Goal: Information Seeking & Learning: Learn about a topic

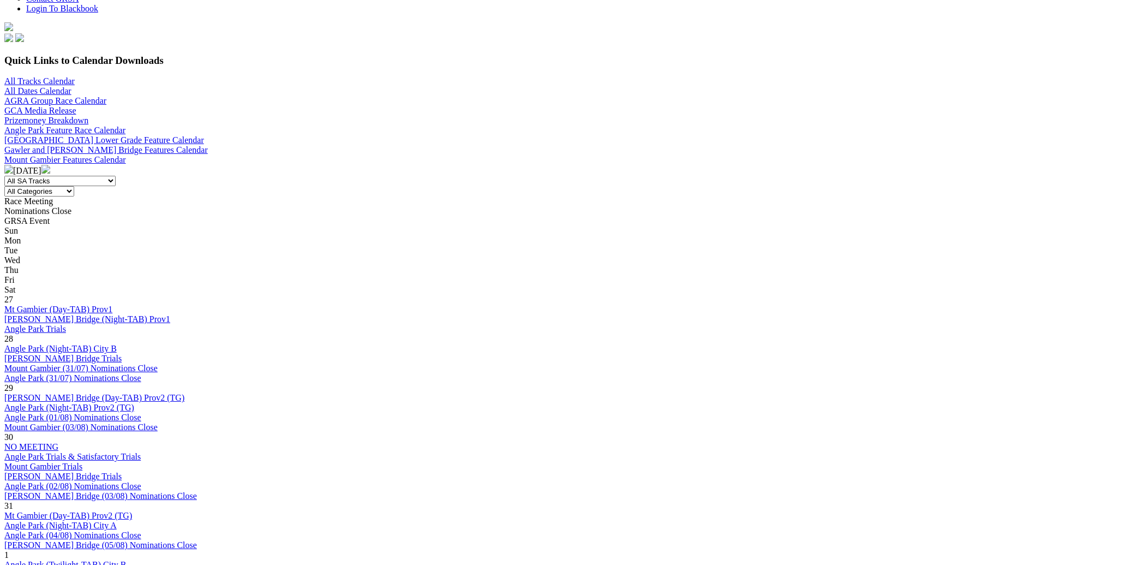
scroll to position [77, 0]
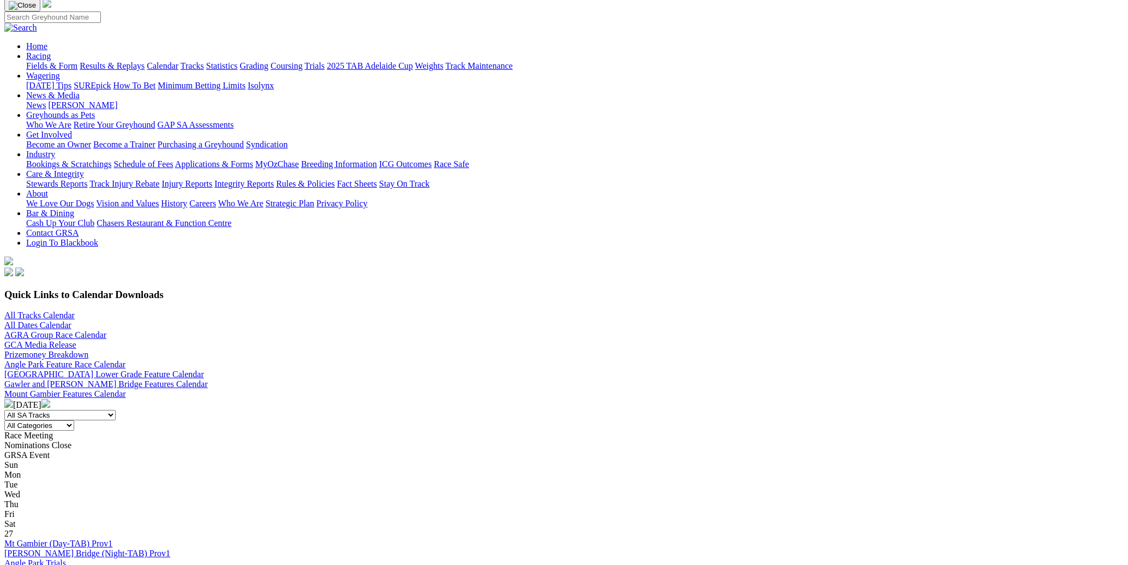
click at [50, 399] on img at bounding box center [45, 403] width 9 height 9
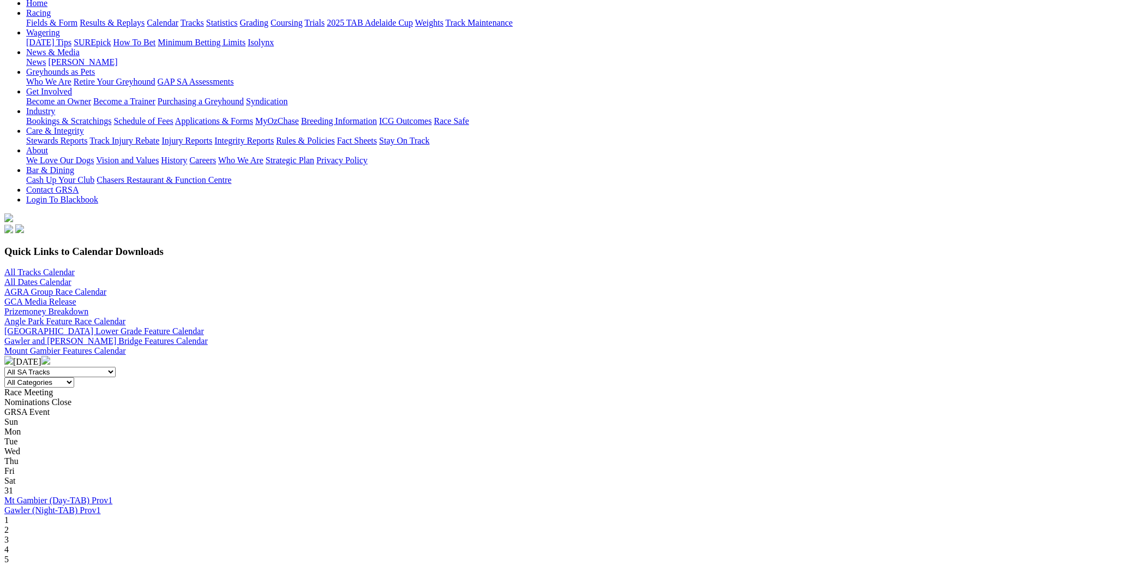
scroll to position [77, 0]
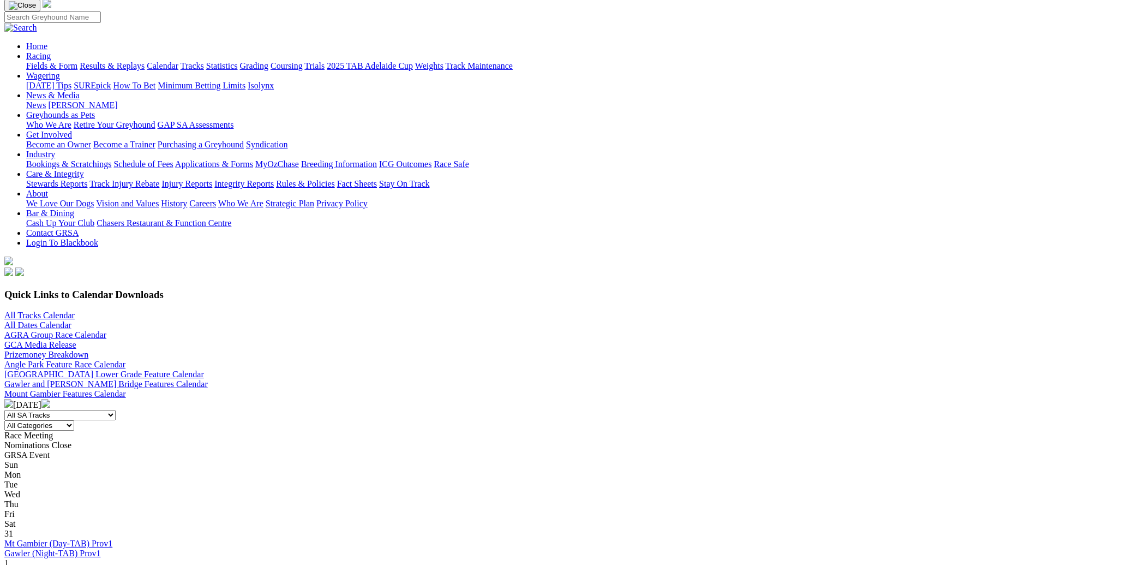
click at [13, 399] on img at bounding box center [8, 403] width 9 height 9
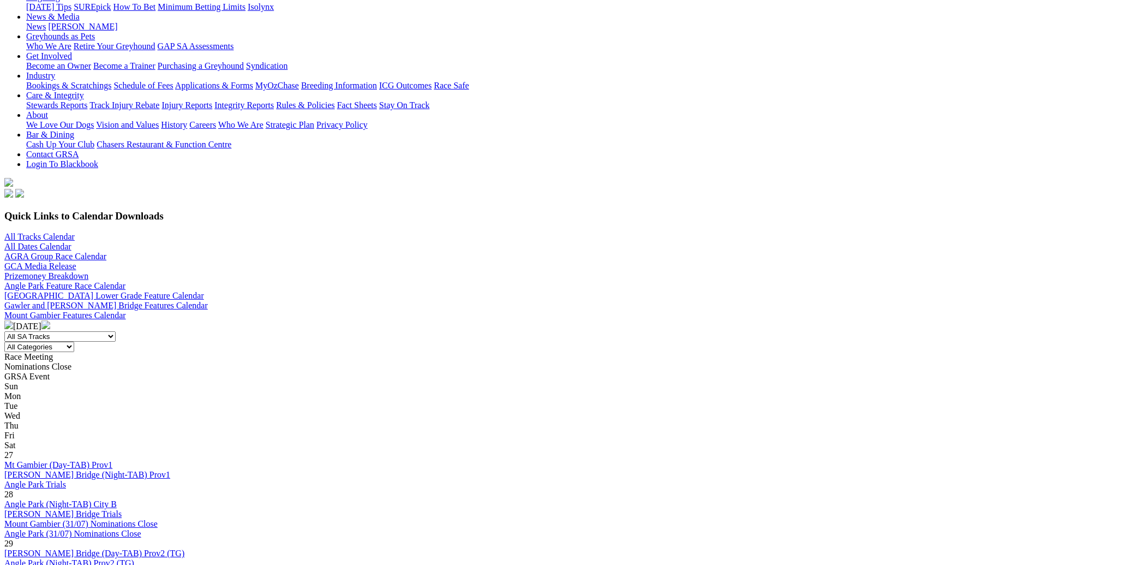
scroll to position [155, 0]
click at [50, 321] on img at bounding box center [45, 325] width 9 height 9
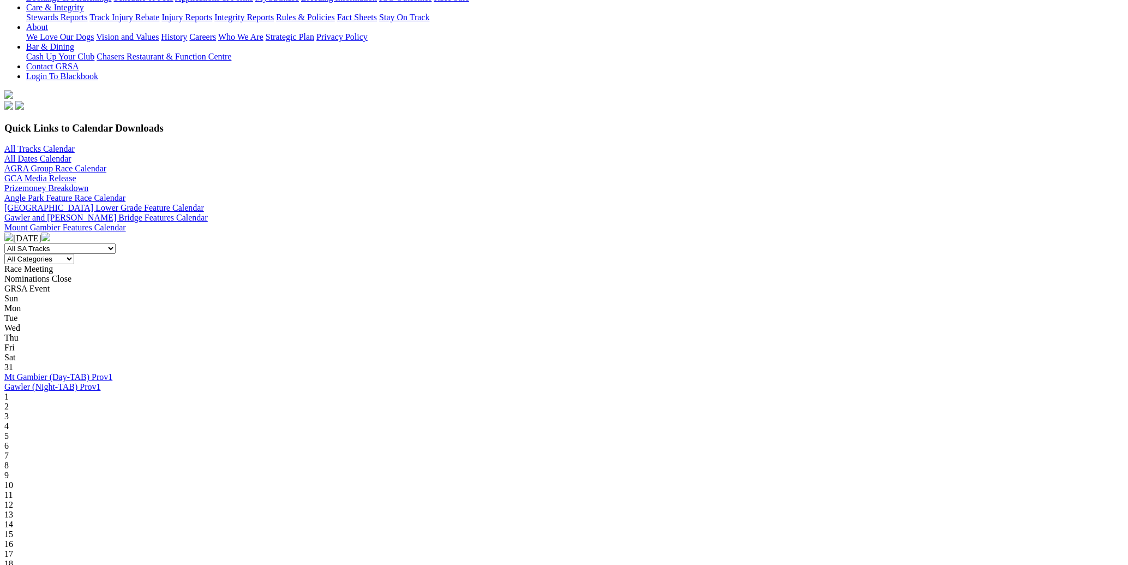
scroll to position [155, 0]
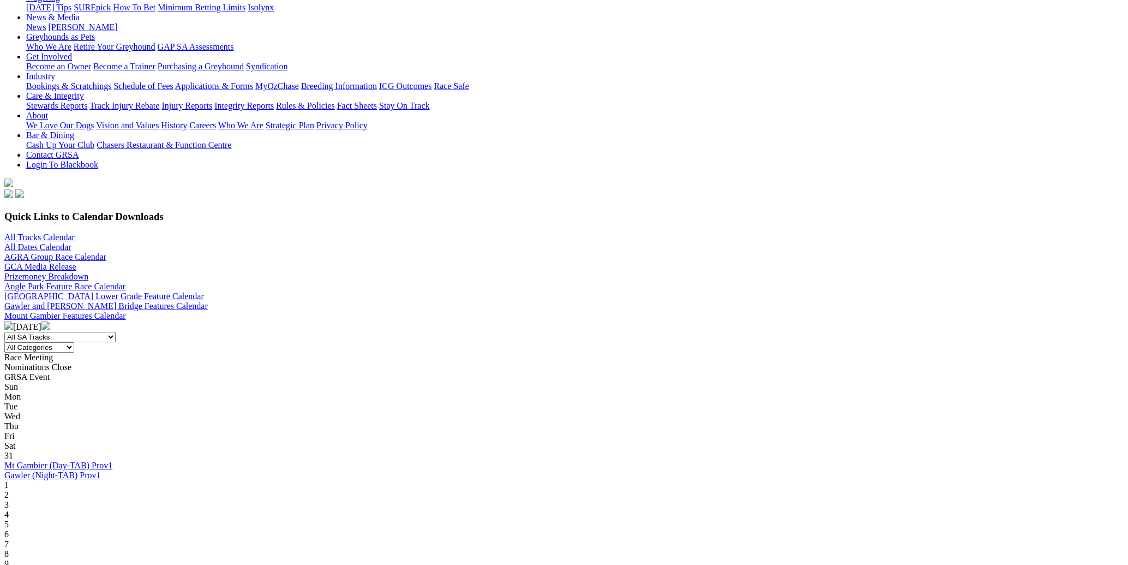
click at [50, 321] on img at bounding box center [45, 325] width 9 height 9
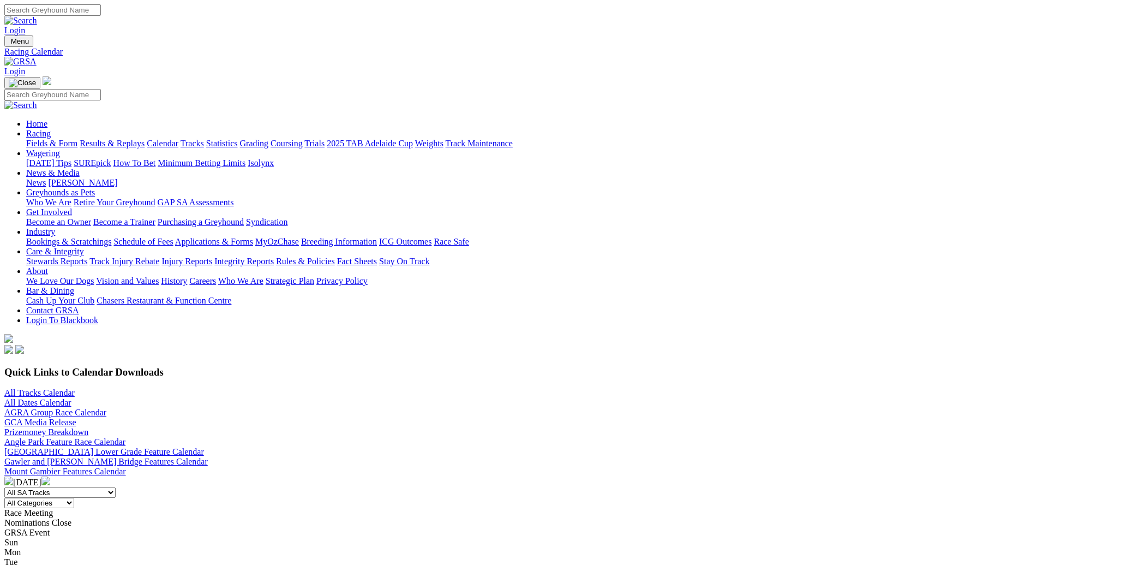
click at [50, 476] on img at bounding box center [45, 480] width 9 height 9
click at [13, 476] on img at bounding box center [8, 480] width 9 height 9
click at [75, 388] on link "All Tracks Calendar" at bounding box center [39, 392] width 70 height 9
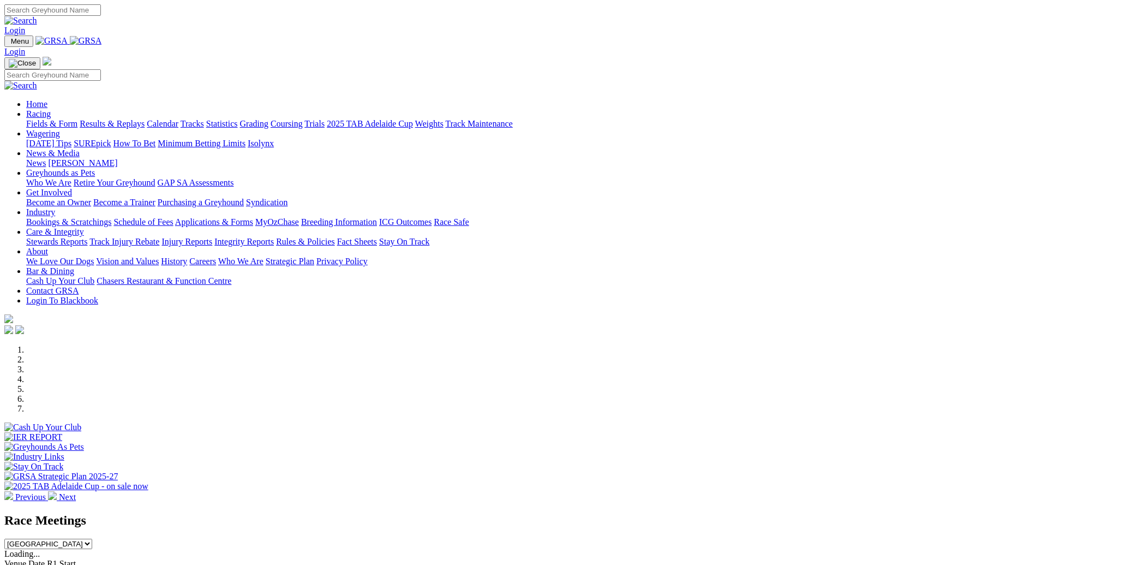
click at [51, 109] on link "Racing" at bounding box center [38, 113] width 25 height 9
click at [77, 119] on link "Fields & Form" at bounding box center [51, 123] width 51 height 9
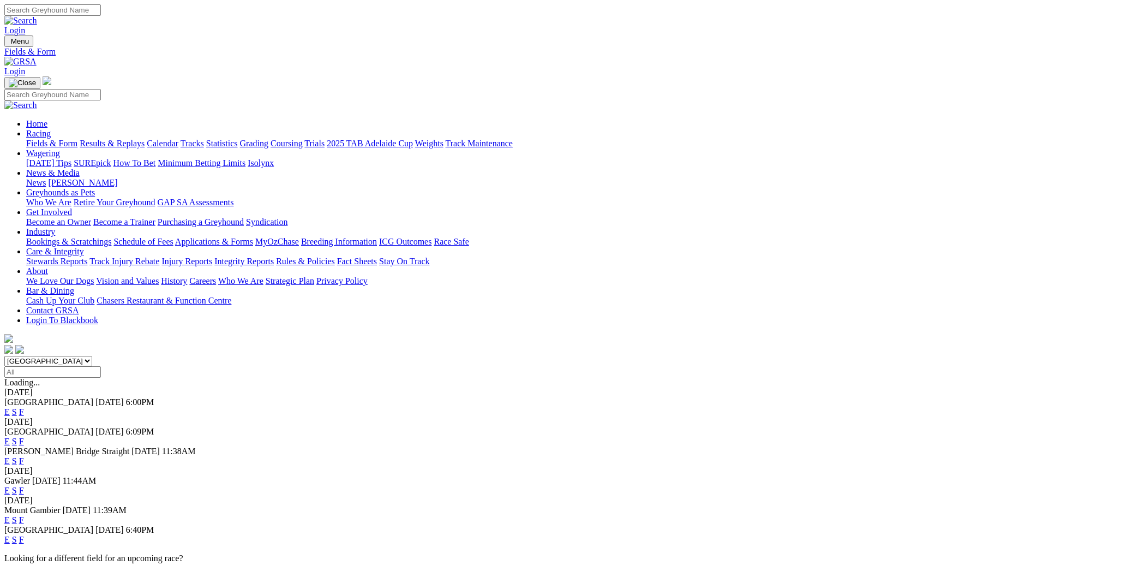
click at [24, 456] on link "F" at bounding box center [21, 460] width 5 height 9
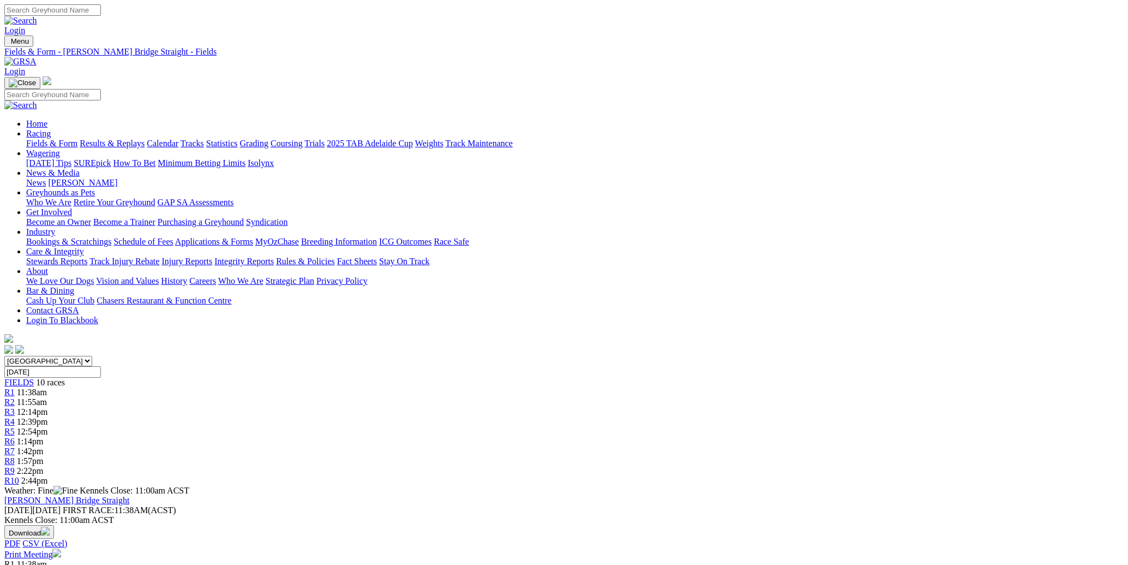
click at [77, 139] on link "Fields & Form" at bounding box center [51, 143] width 51 height 9
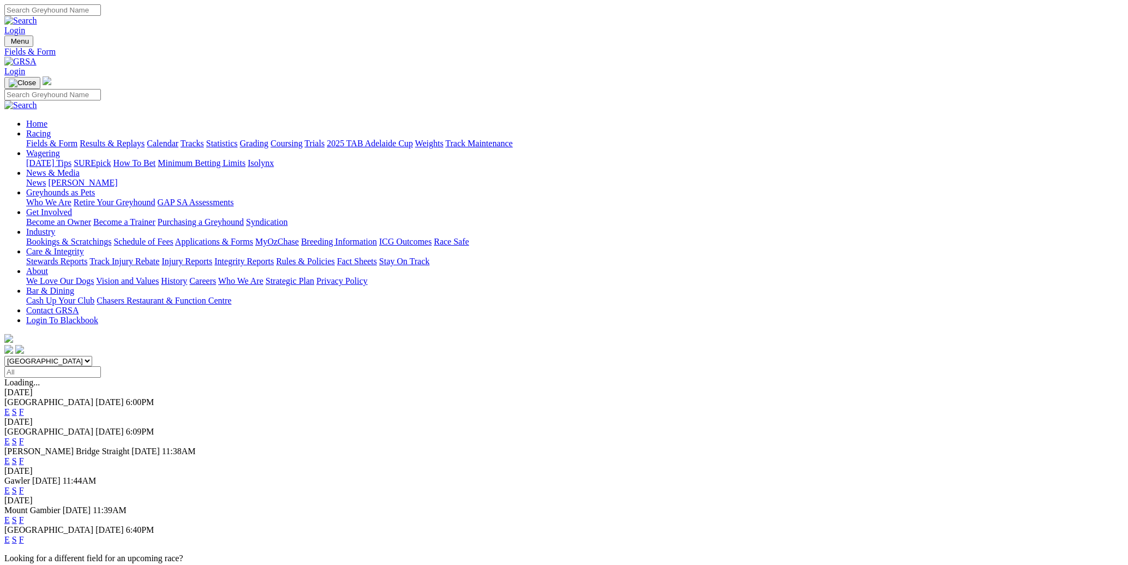
click at [10, 456] on link "E" at bounding box center [6, 460] width 5 height 9
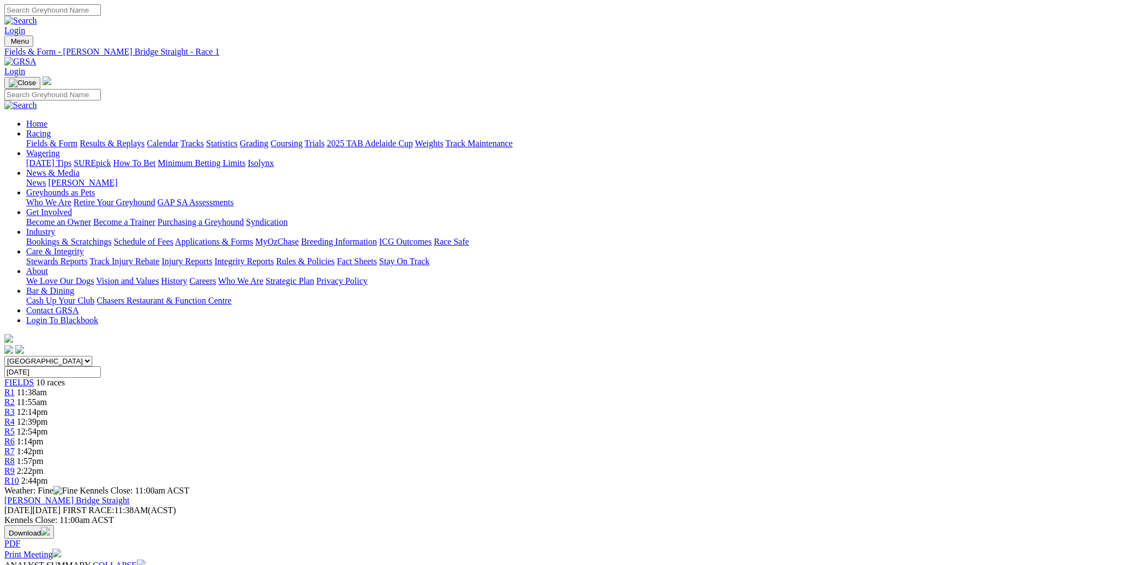
click at [743, 456] on div "R8 1:57pm" at bounding box center [564, 461] width 1120 height 10
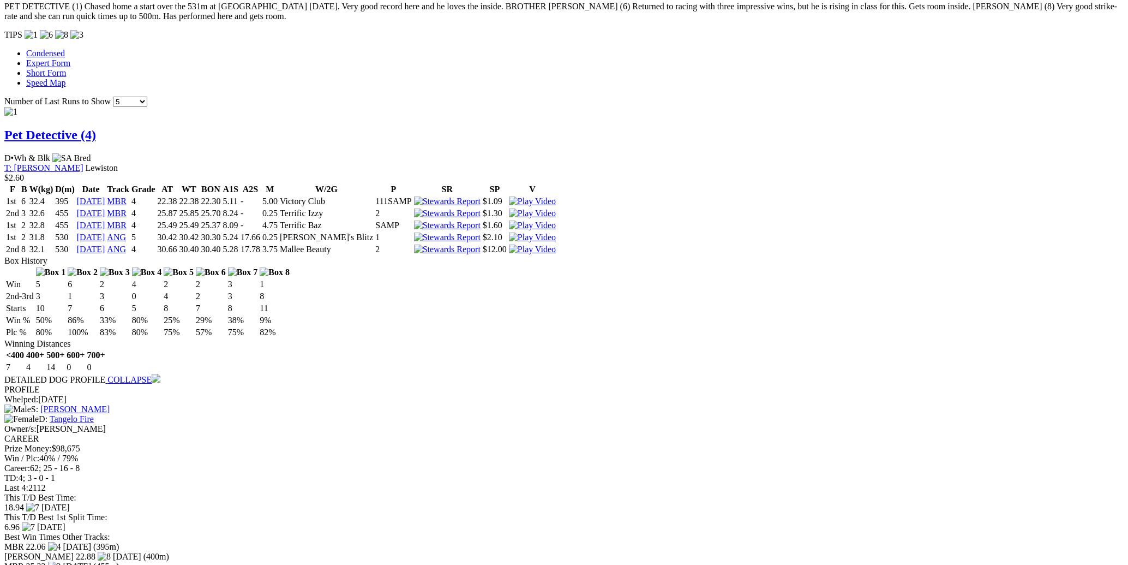
scroll to position [858, 0]
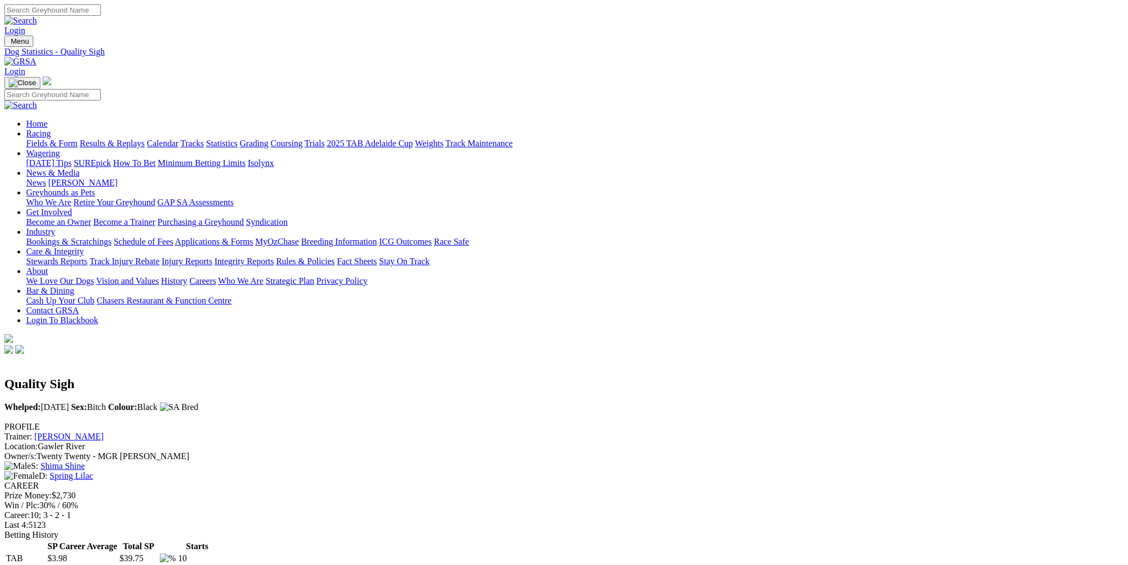
click at [77, 139] on link "Fields & Form" at bounding box center [51, 143] width 51 height 9
